Goal: Find contact information: Find contact information

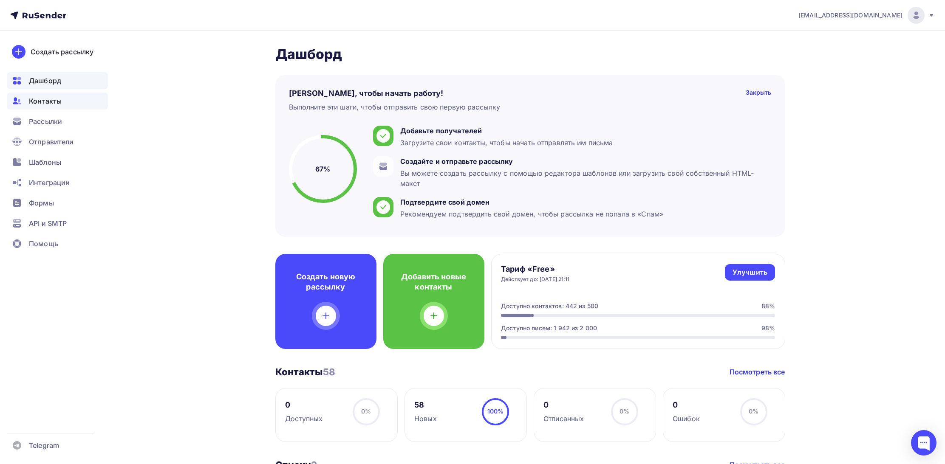
click at [41, 99] on span "Контакты" at bounding box center [45, 101] width 33 height 10
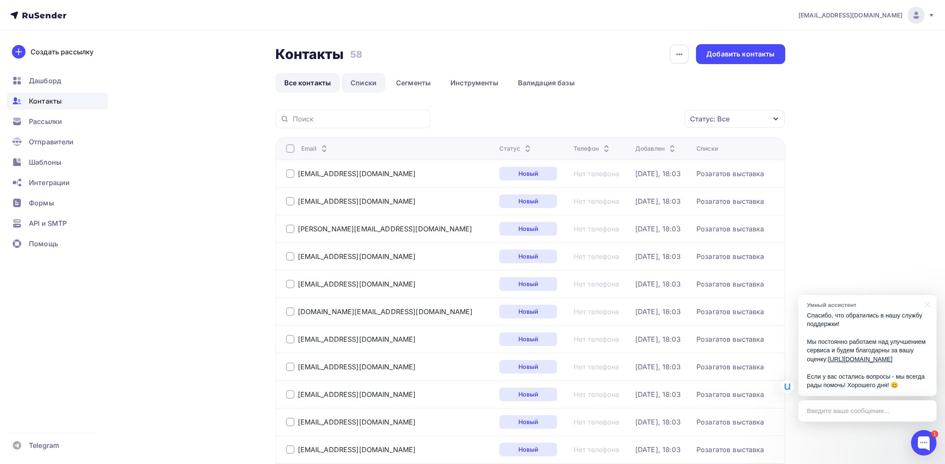
click at [380, 81] on link "Списки" at bounding box center [364, 83] width 44 height 20
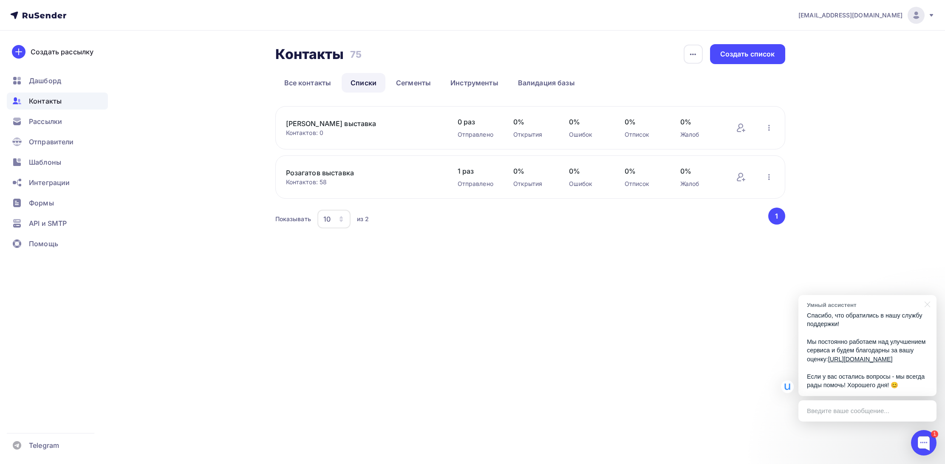
click at [311, 174] on link "Розагатов выставка" at bounding box center [358, 173] width 144 height 10
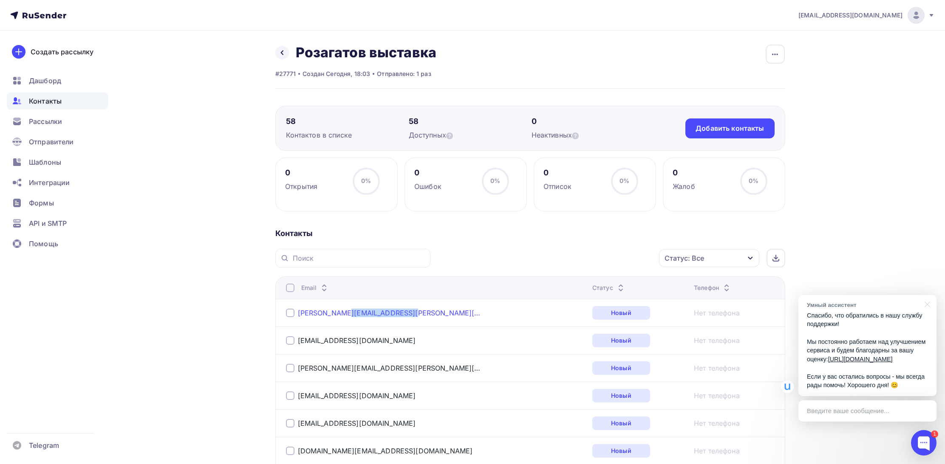
drag, startPoint x: 407, startPoint y: 316, endPoint x: 342, endPoint y: 316, distance: 65.4
click at [342, 316] on div "[EMAIL_ADDRESS][DOMAIN_NAME]" at bounding box center [392, 313] width 212 height 14
copy link "dececcorussia.com"
